Goal: Task Accomplishment & Management: Use online tool/utility

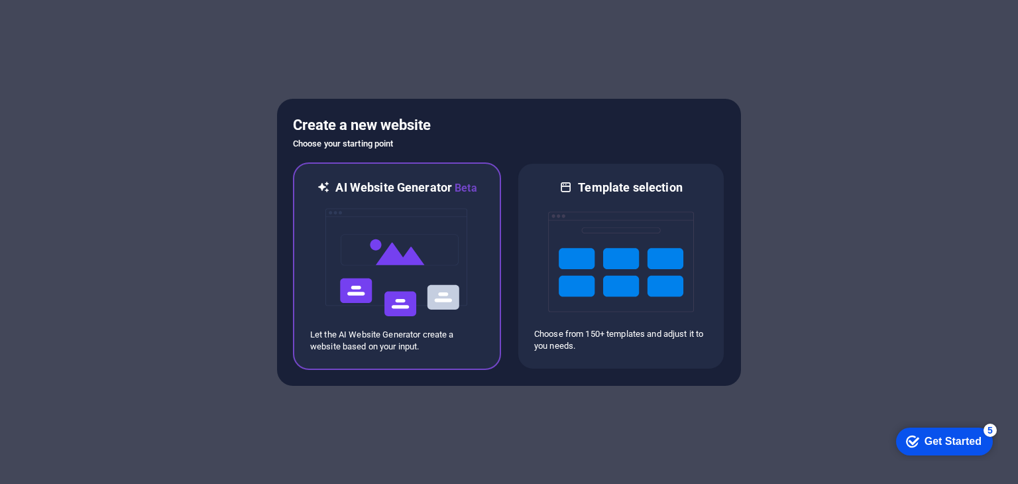
click at [448, 287] on img at bounding box center [397, 262] width 146 height 133
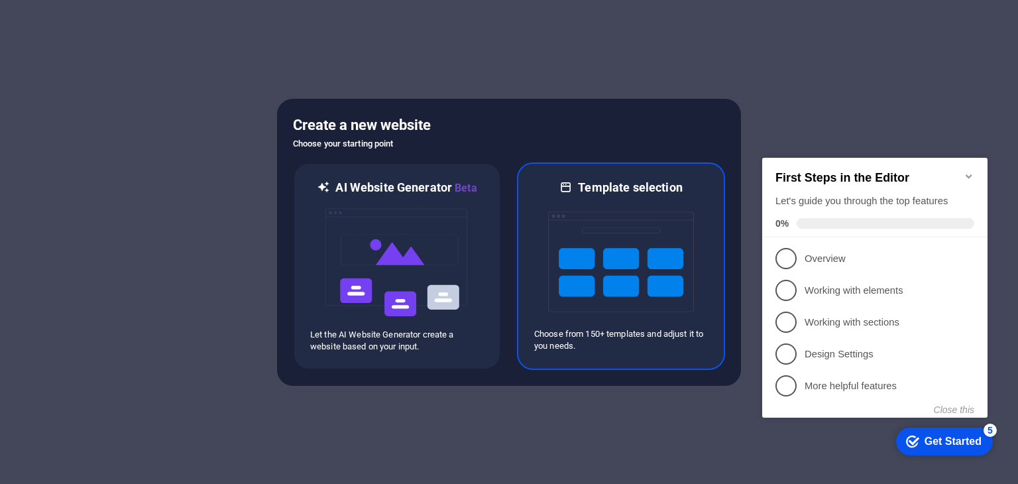
click at [623, 233] on img at bounding box center [621, 262] width 146 height 133
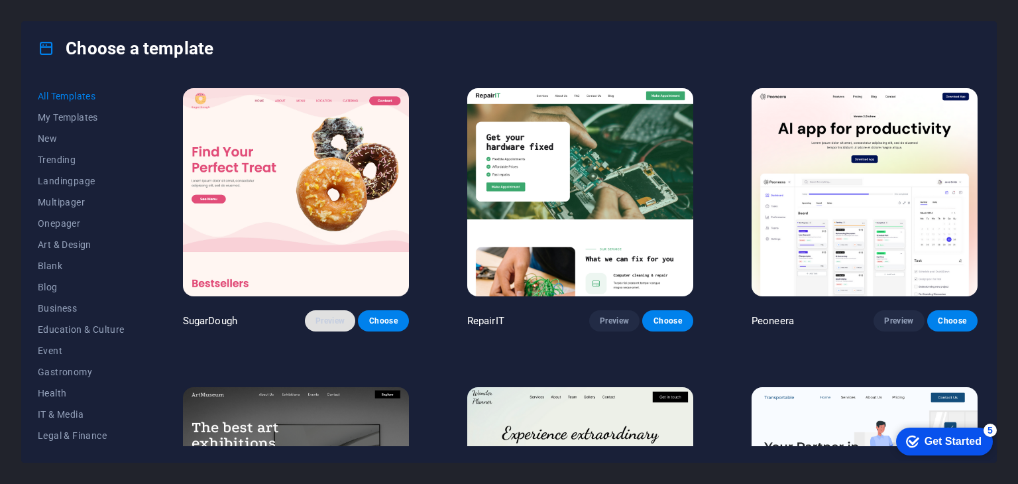
click at [327, 316] on span "Preview" at bounding box center [330, 321] width 29 height 11
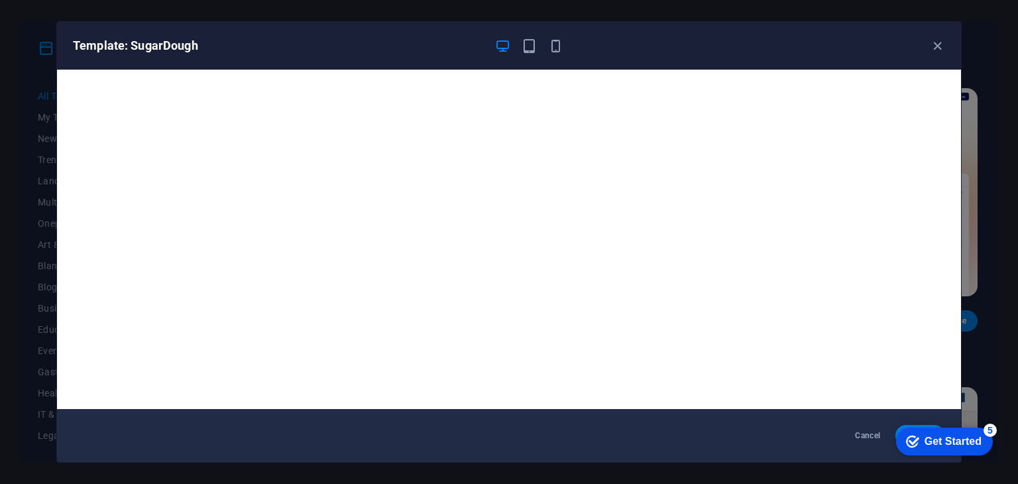
click at [941, 445] on div "Get Started" at bounding box center [953, 442] width 57 height 12
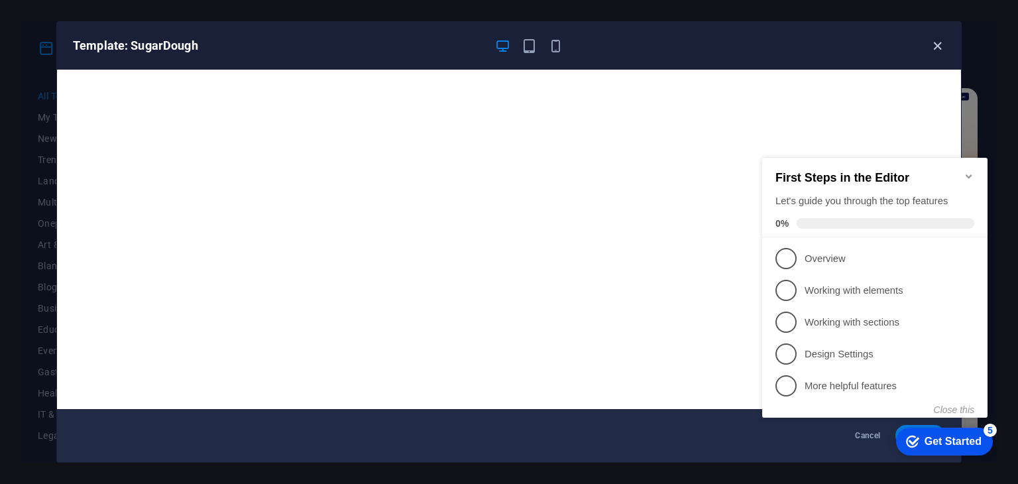
click at [932, 41] on icon "button" at bounding box center [937, 45] width 15 height 15
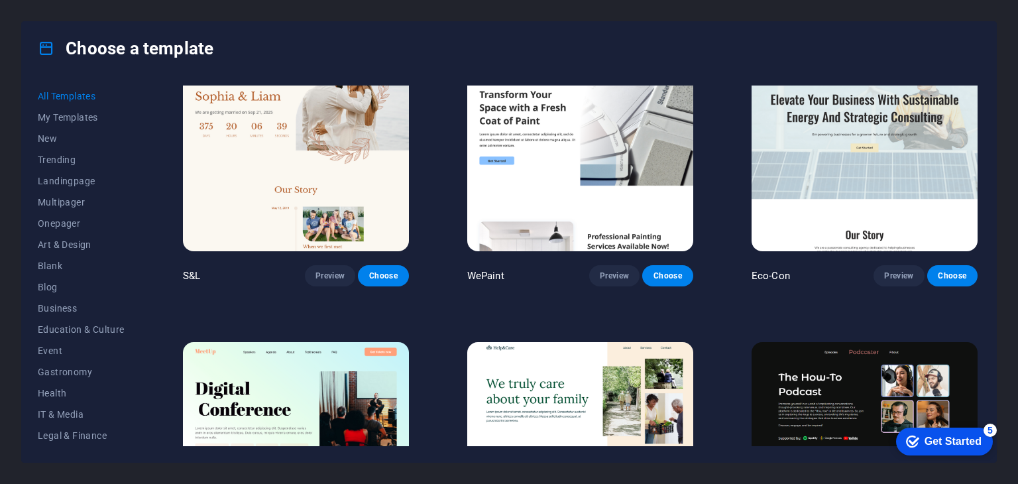
scroll to position [663, 0]
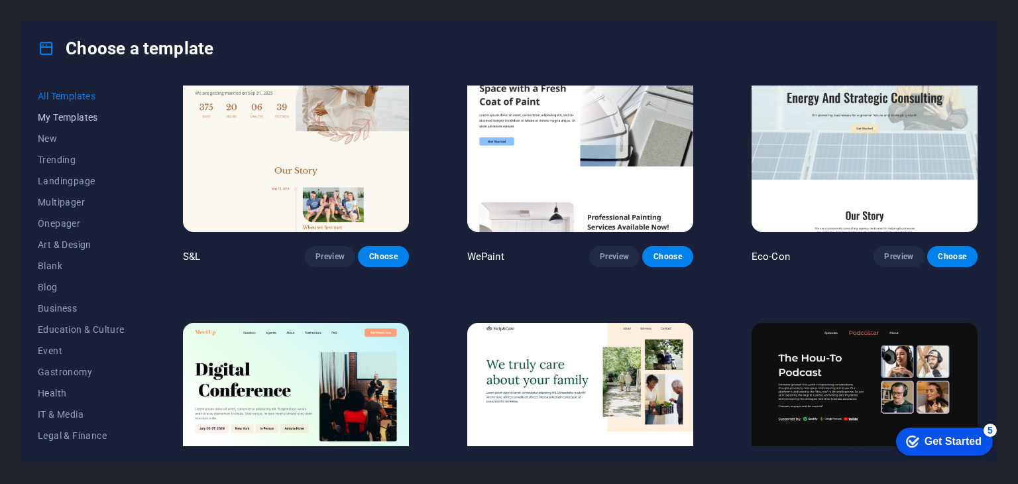
click at [61, 120] on span "My Templates" at bounding box center [81, 117] width 87 height 11
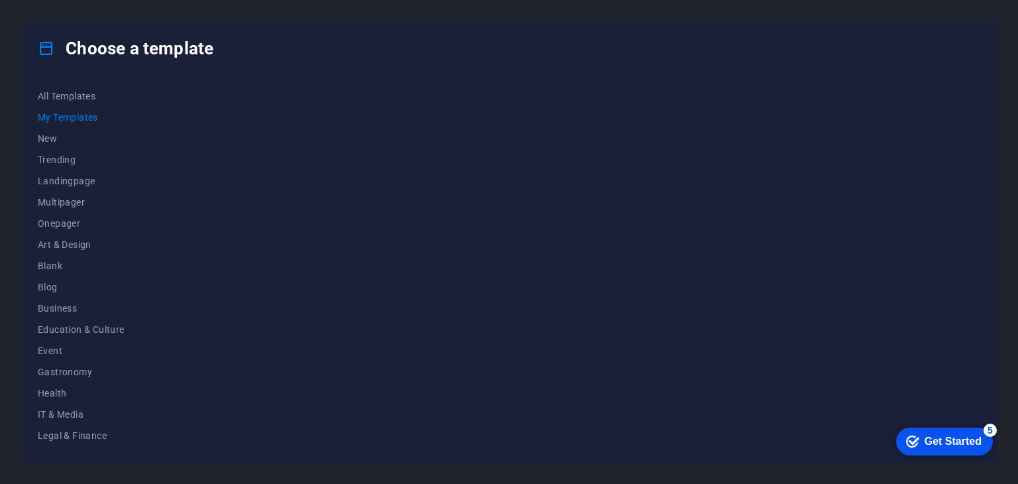
scroll to position [0, 0]
click at [57, 139] on span "New" at bounding box center [81, 138] width 87 height 11
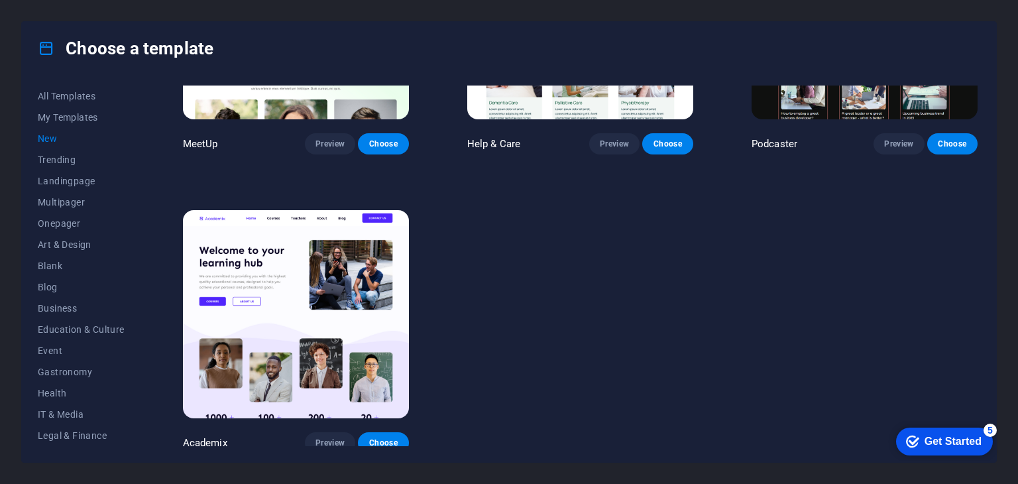
scroll to position [1076, 0]
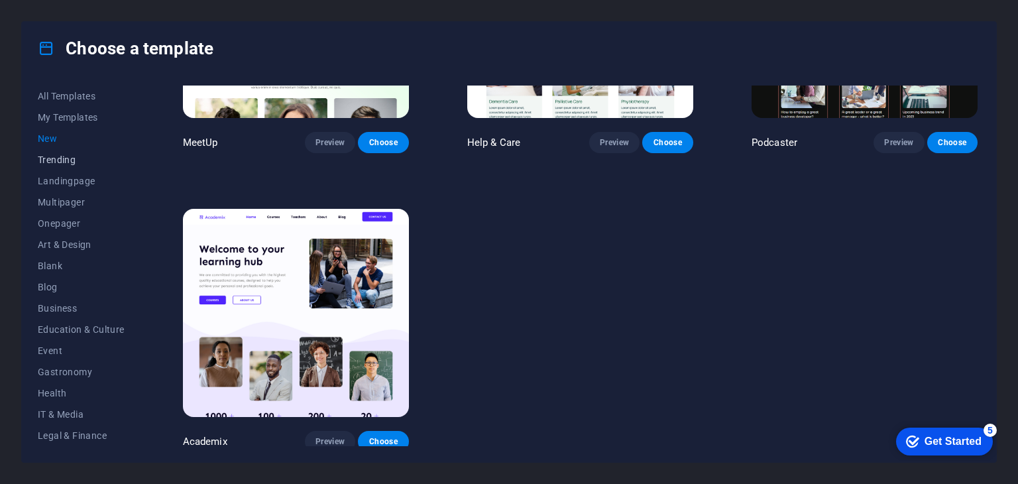
click at [73, 152] on button "Trending" at bounding box center [81, 159] width 87 height 21
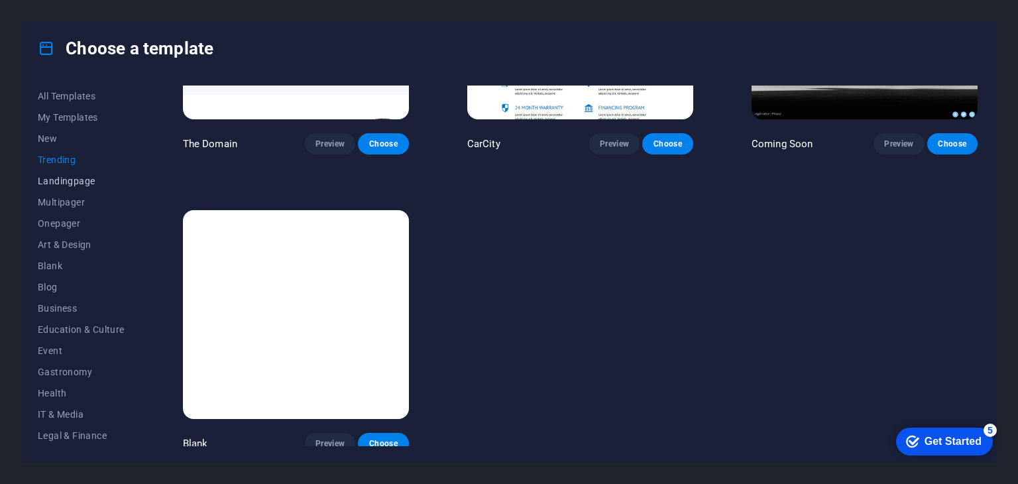
click at [66, 179] on span "Landingpage" at bounding box center [81, 181] width 87 height 11
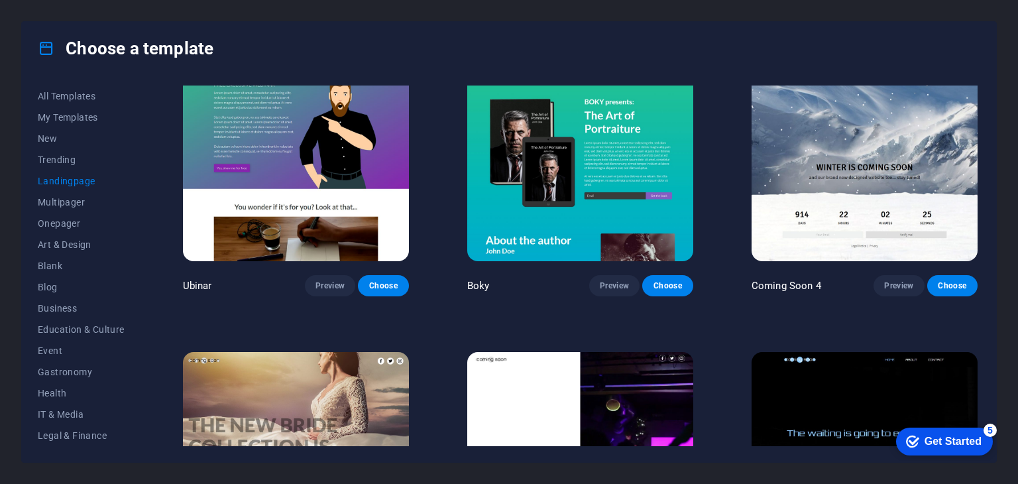
scroll to position [2201, 0]
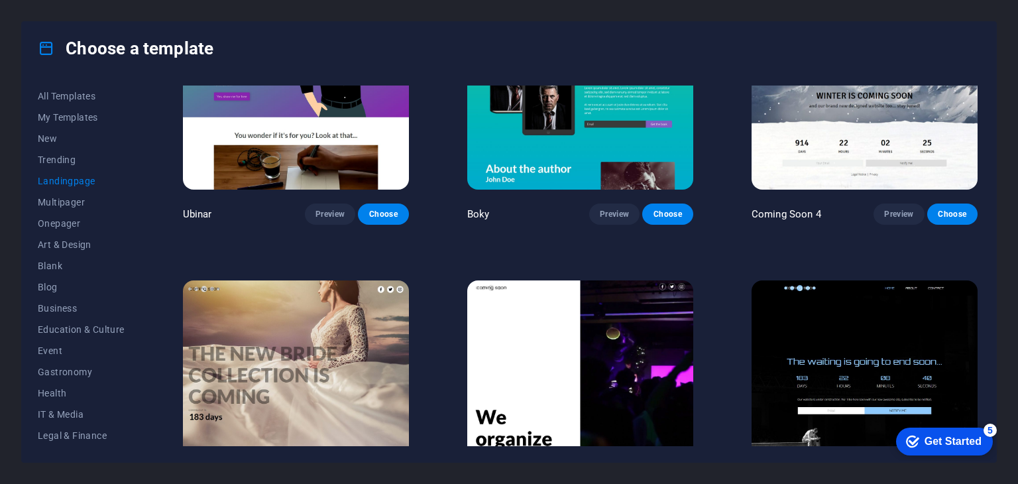
click at [830, 359] on img at bounding box center [865, 384] width 226 height 208
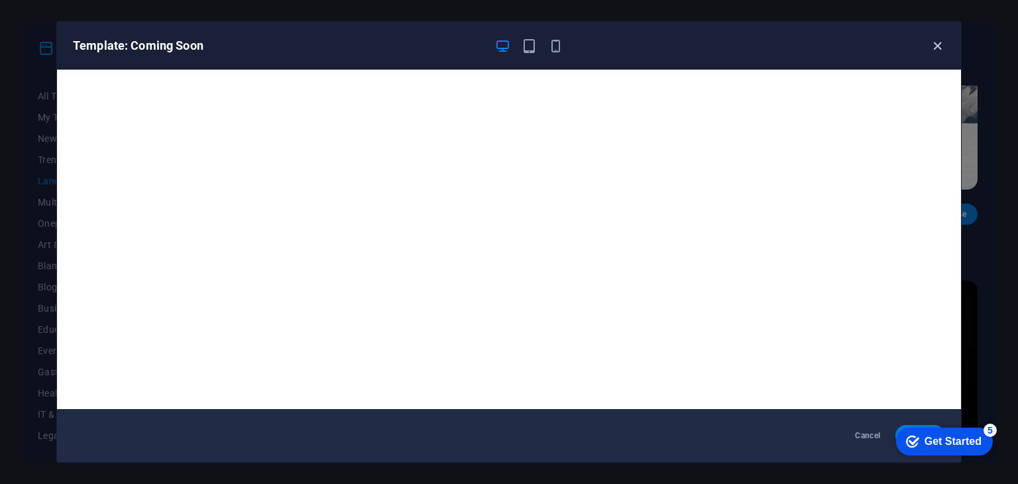
click at [943, 50] on icon "button" at bounding box center [937, 45] width 15 height 15
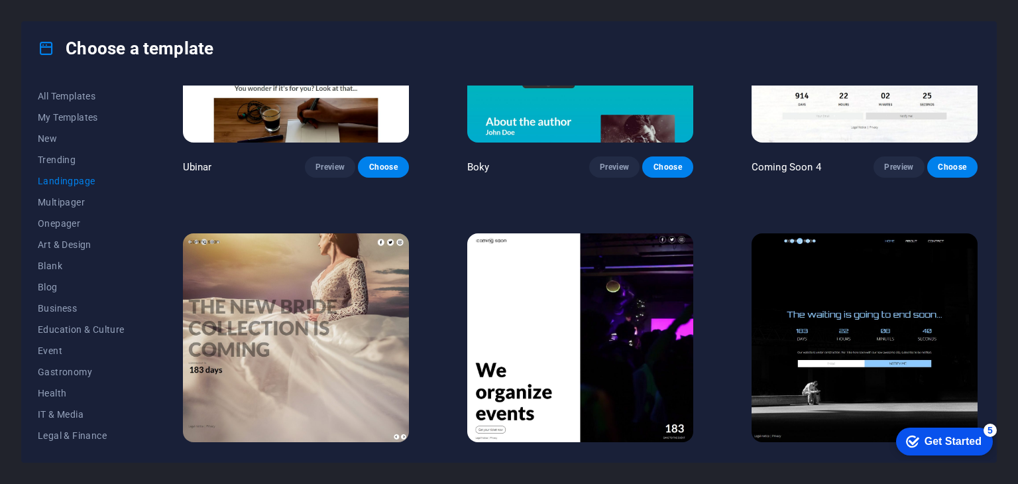
scroll to position [2267, 0]
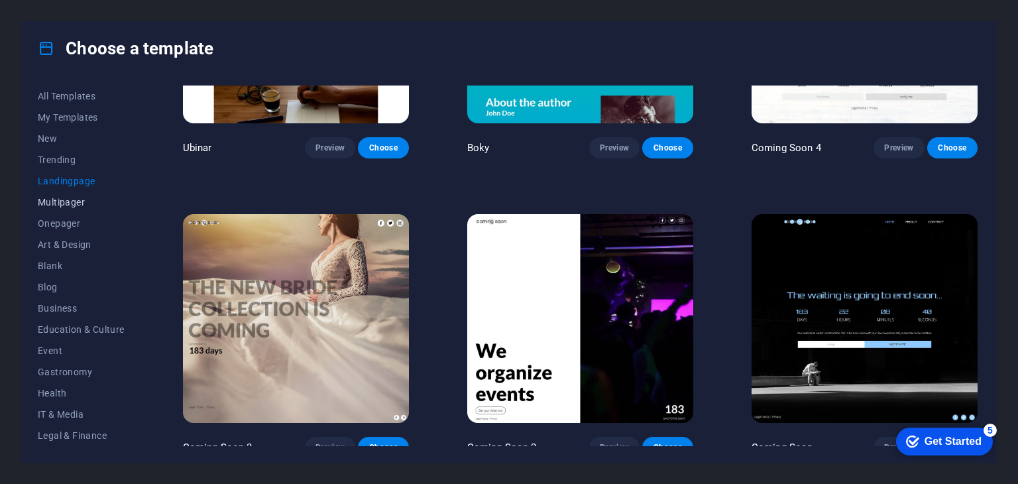
click at [88, 202] on span "Multipager" at bounding box center [81, 202] width 87 height 11
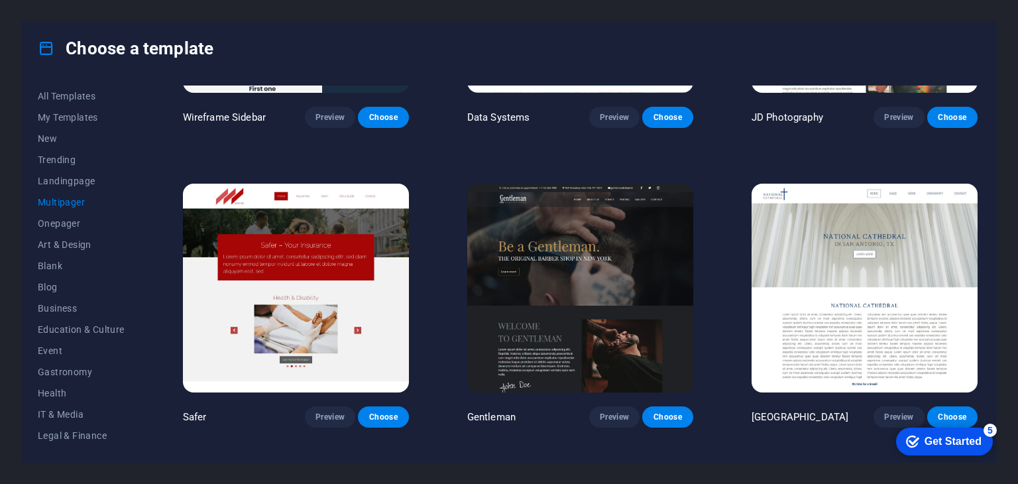
scroll to position [3527, 0]
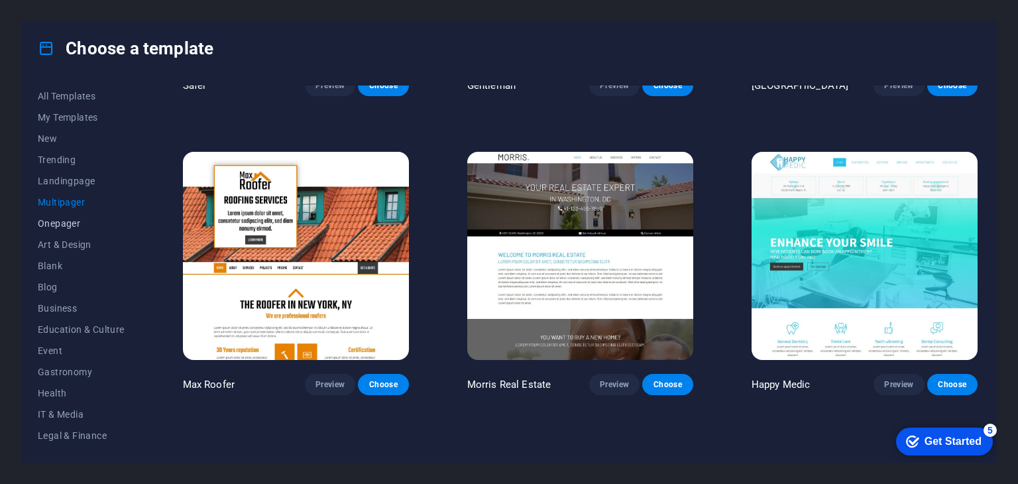
click at [42, 223] on span "Onepager" at bounding box center [81, 223] width 87 height 11
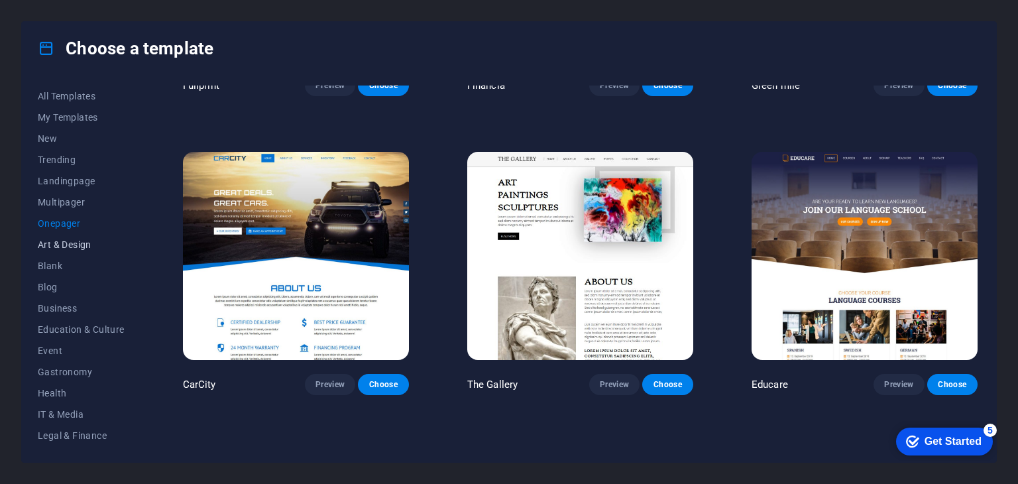
click at [66, 241] on span "Art & Design" at bounding box center [81, 244] width 87 height 11
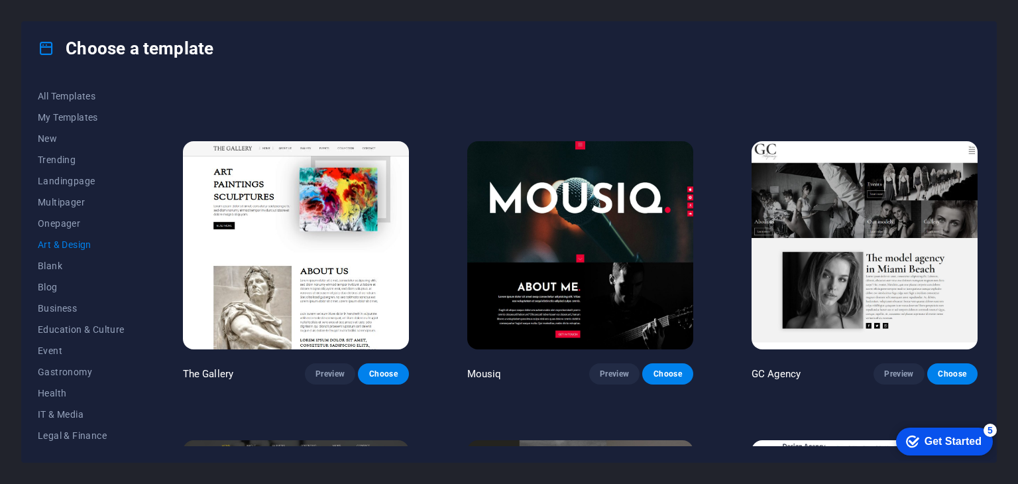
scroll to position [811, 0]
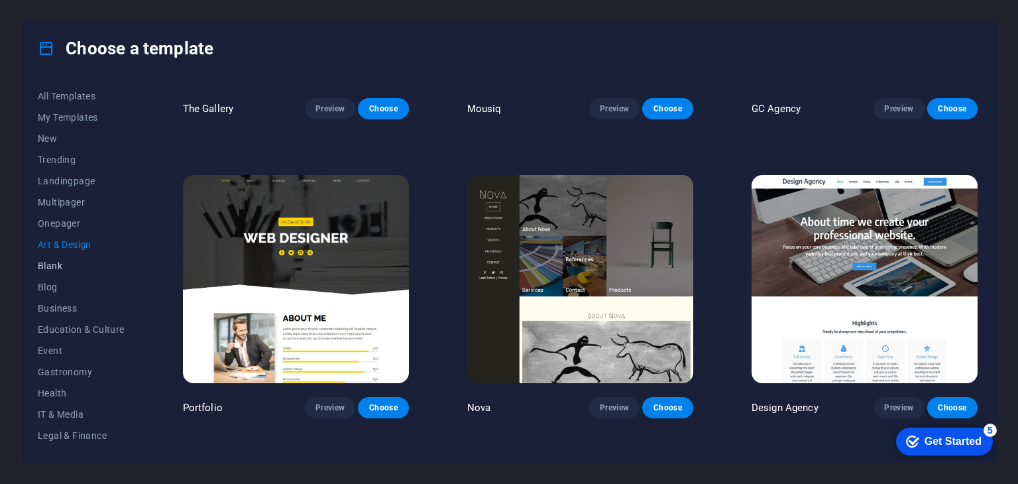
click at [40, 266] on span "Blank" at bounding box center [81, 266] width 87 height 11
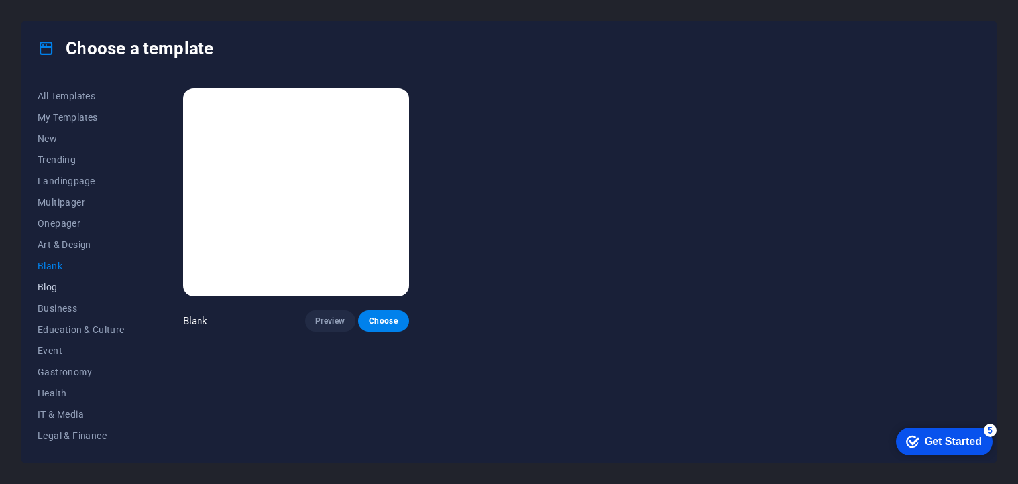
click at [46, 288] on span "Blog" at bounding box center [81, 287] width 87 height 11
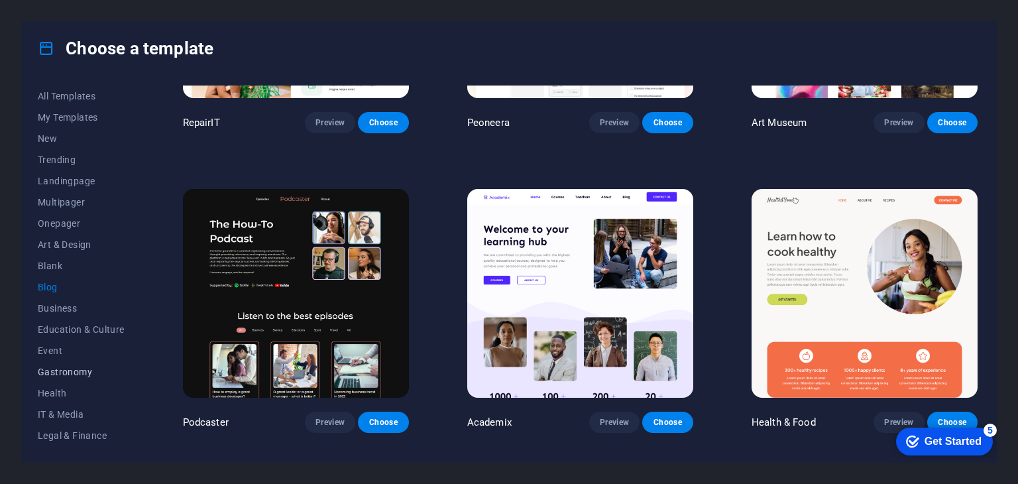
scroll to position [199, 0]
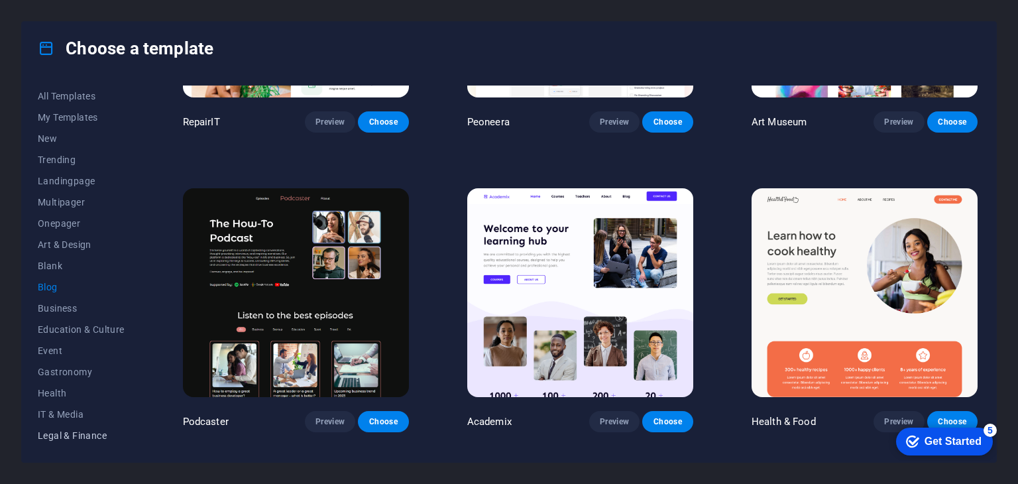
click at [62, 436] on span "Legal & Finance" at bounding box center [81, 435] width 87 height 11
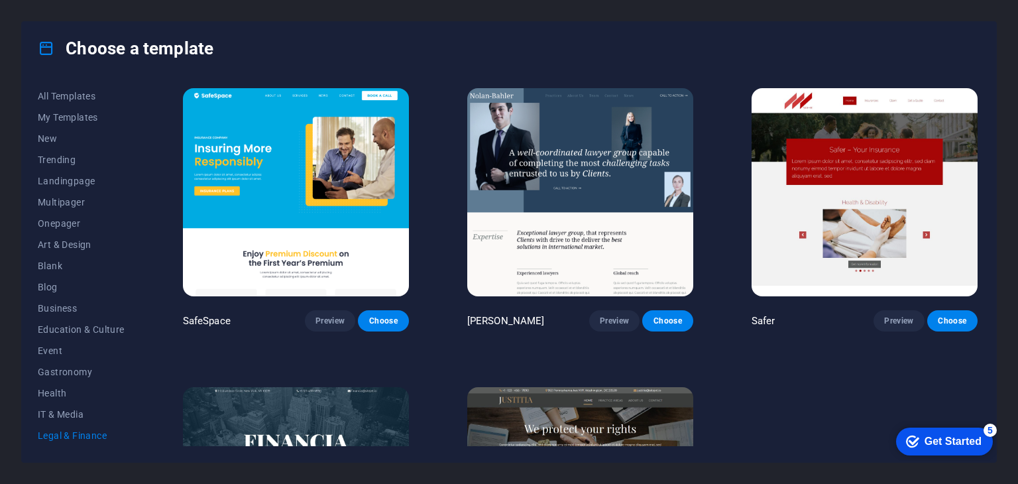
scroll to position [182, 0]
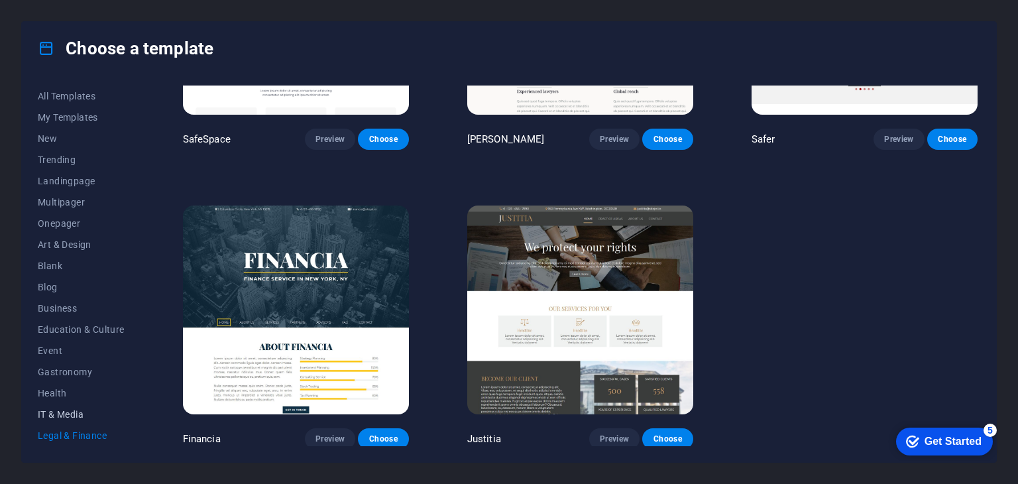
click at [64, 412] on span "IT & Media" at bounding box center [81, 414] width 87 height 11
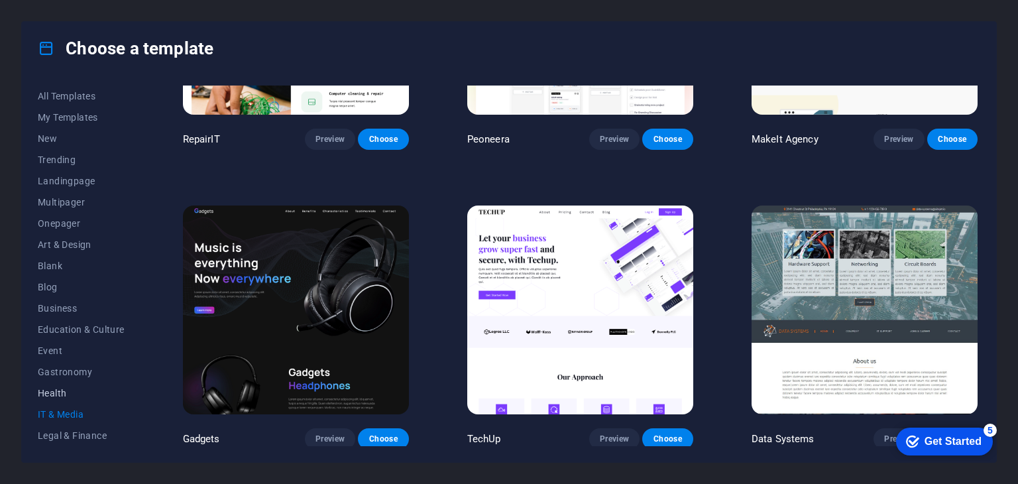
click at [52, 392] on span "Health" at bounding box center [81, 393] width 87 height 11
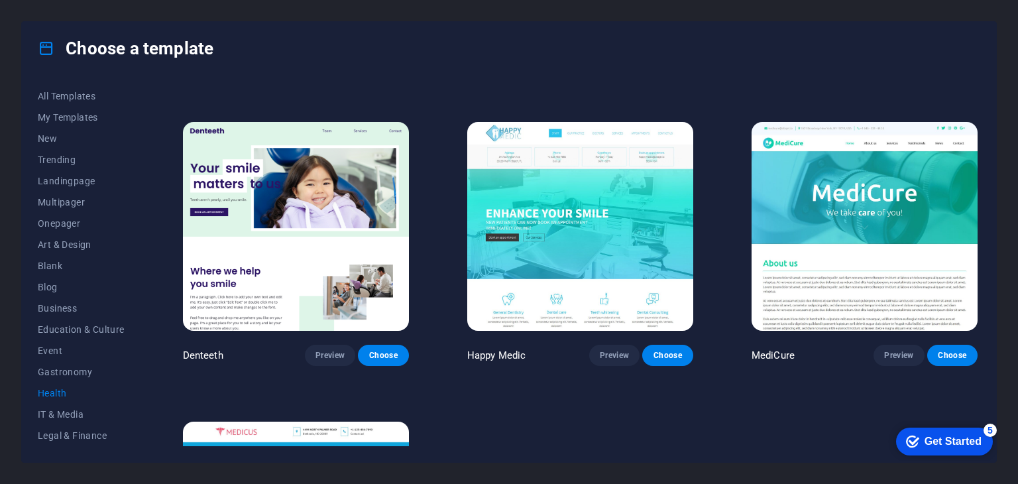
scroll to position [480, 0]
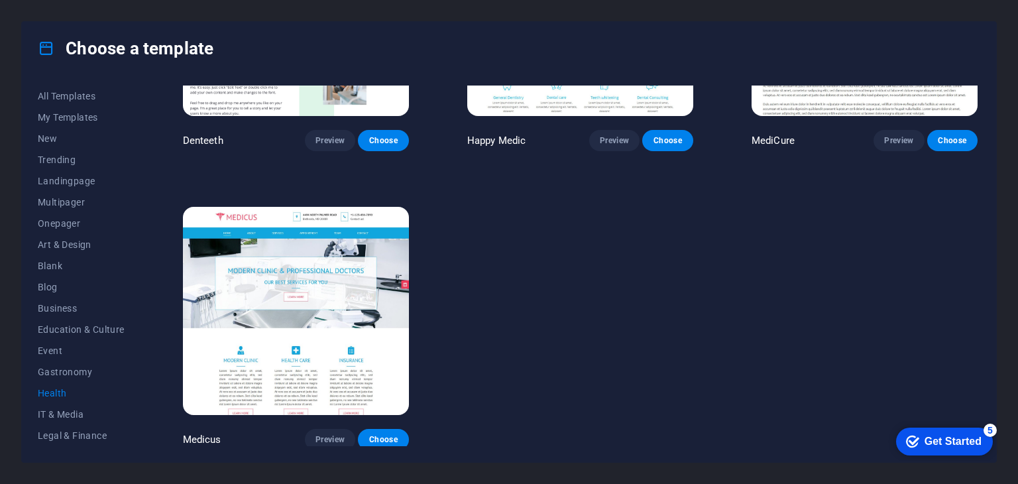
click at [346, 337] on img at bounding box center [296, 311] width 226 height 208
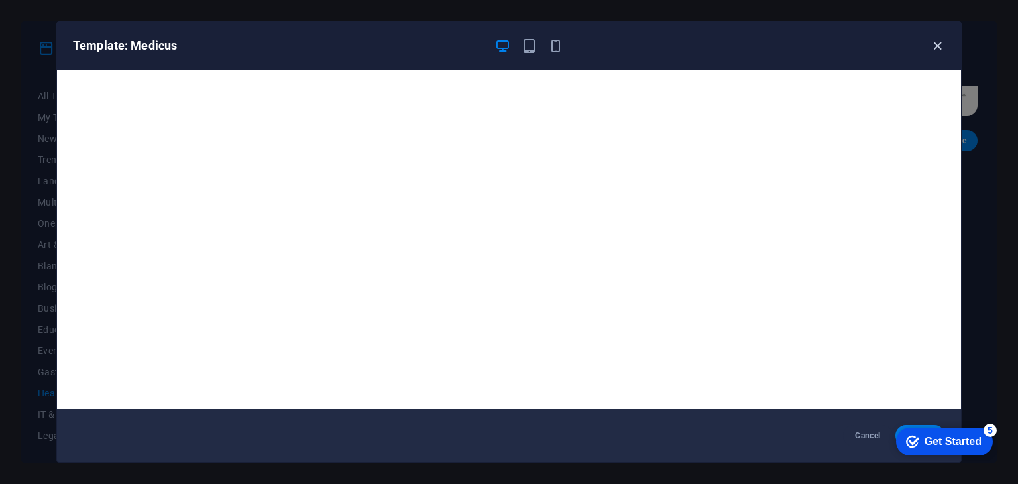
click at [947, 40] on div "Template: Medicus" at bounding box center [509, 46] width 904 height 48
click at [941, 40] on icon "button" at bounding box center [937, 45] width 15 height 15
